Goal: Task Accomplishment & Management: Manage account settings

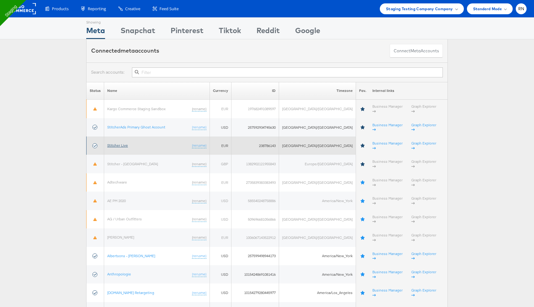
click at [125, 143] on link "Stitcher Live" at bounding box center [117, 145] width 21 height 5
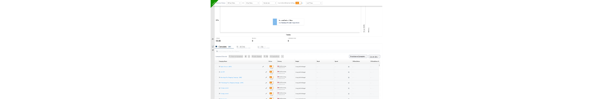
scroll to position [201, 0]
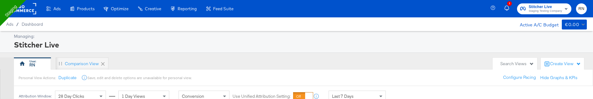
click at [26, 8] on rect at bounding box center [22, 8] width 28 height 11
click at [30, 13] on rect at bounding box center [22, 8] width 28 height 11
